Goal: Task Accomplishment & Management: Use online tool/utility

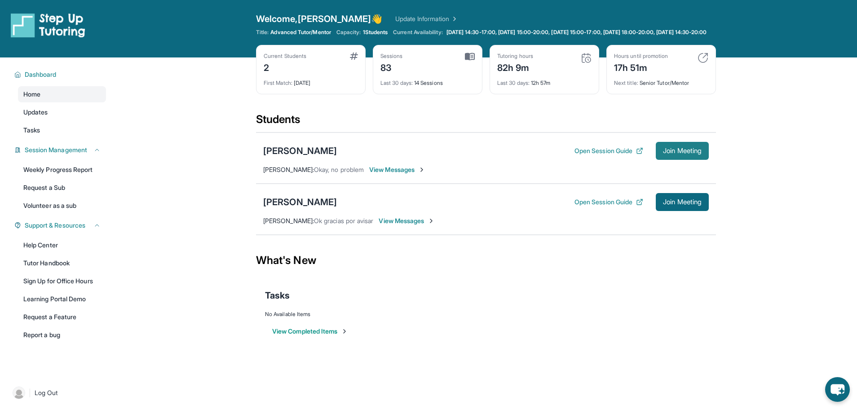
click at [676, 154] on span "Join Meeting" at bounding box center [682, 150] width 39 height 5
click at [305, 157] on div "[PERSON_NAME]" at bounding box center [300, 151] width 74 height 13
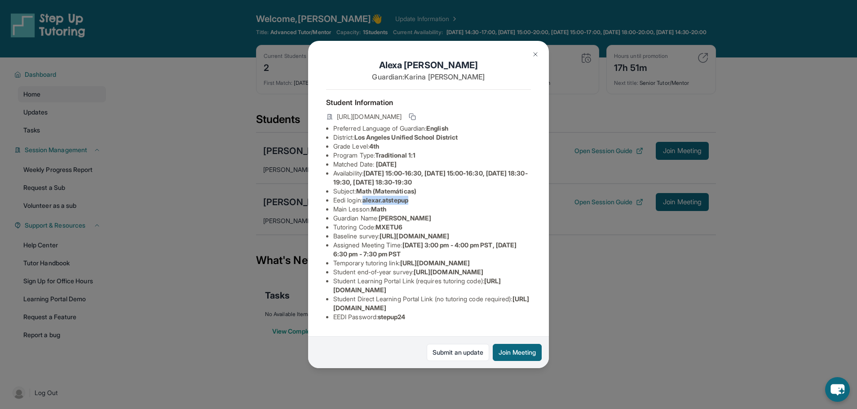
drag, startPoint x: 422, startPoint y: 209, endPoint x: 367, endPoint y: 207, distance: 54.8
click at [367, 205] on li "Eedi login : alexar.atstepup" at bounding box center [432, 200] width 198 height 9
copy span "alexar.atstepup"
click at [534, 55] on img at bounding box center [535, 54] width 7 height 7
